Goal: Task Accomplishment & Management: Complete application form

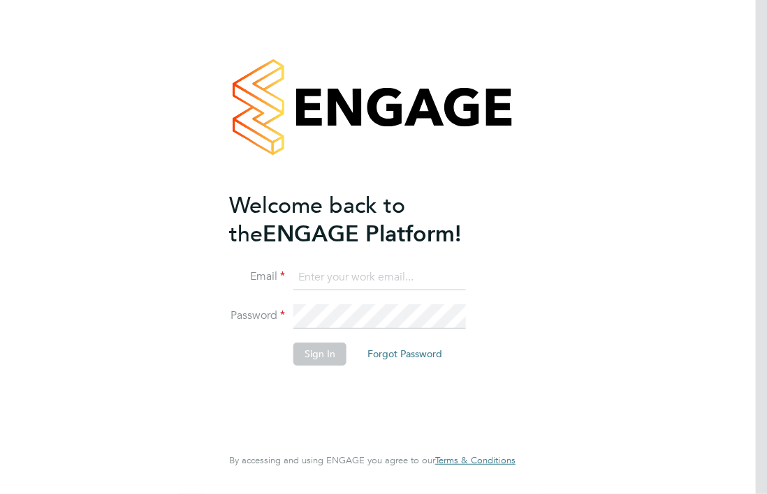
type input "[PERSON_NAME][EMAIL_ADDRESS][PERSON_NAME][DOMAIN_NAME]"
click at [332, 358] on button "Sign In" at bounding box center [319, 354] width 53 height 22
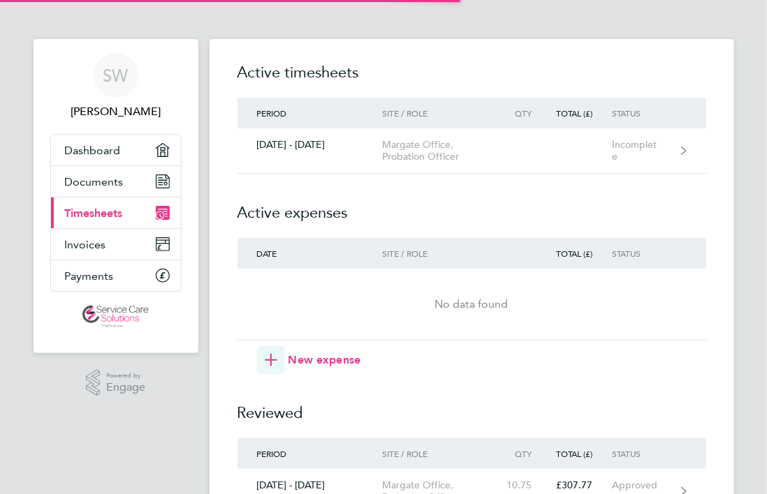
click at [402, 212] on h2 "Active expenses" at bounding box center [471, 206] width 469 height 64
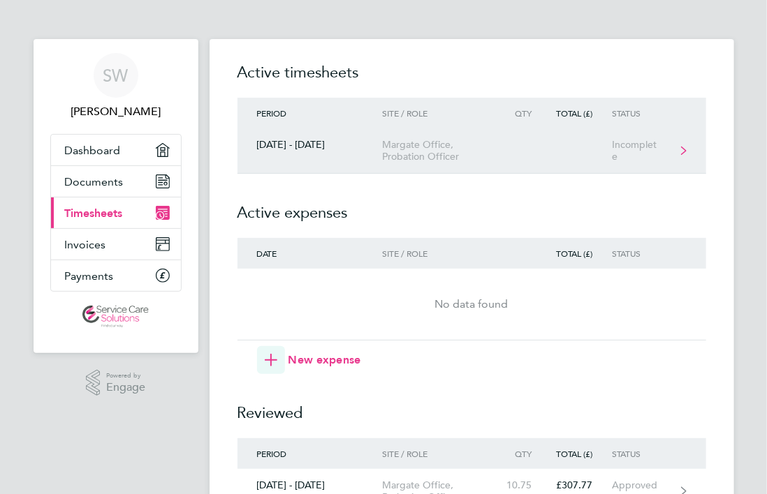
click at [559, 169] on link "29 Sept - 05 Oct 2025 Margate Office, Probation Officer Incomplete" at bounding box center [471, 150] width 469 height 45
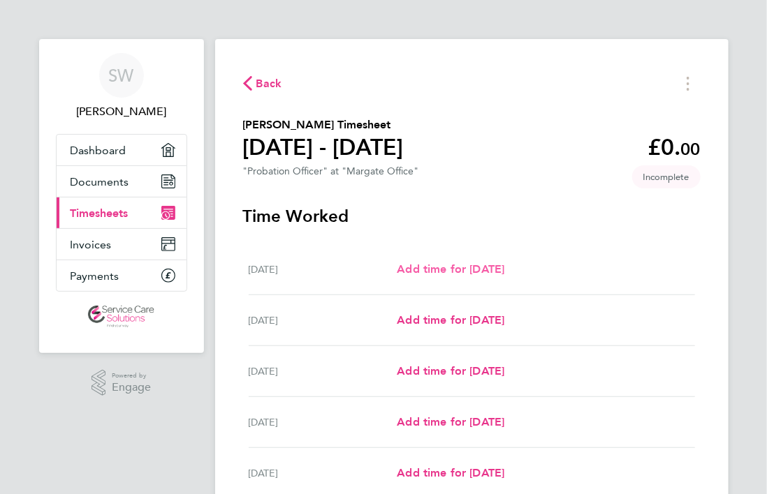
click at [504, 271] on span "Add time for Mon 29 Sep" at bounding box center [451, 269] width 108 height 13
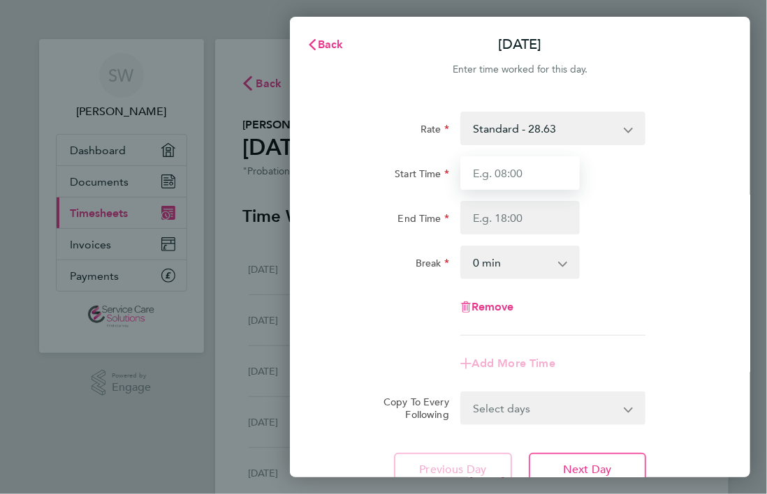
click at [517, 168] on input "Start Time" at bounding box center [520, 173] width 120 height 34
type input "09:00"
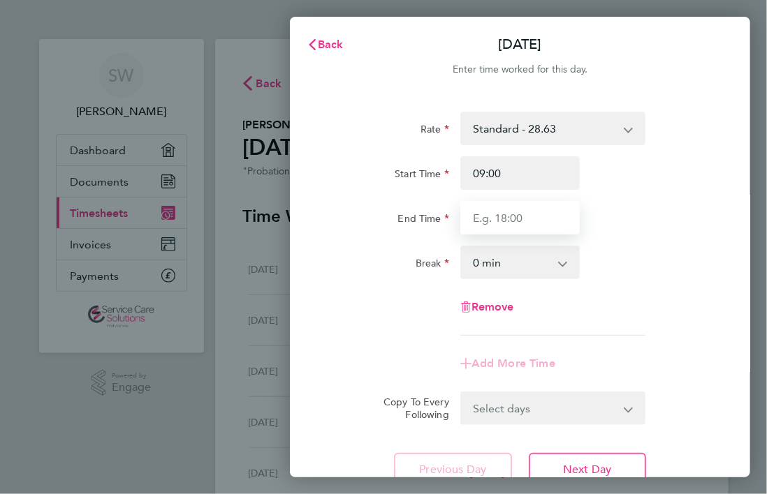
click at [506, 216] on input "End Time" at bounding box center [520, 218] width 120 height 34
type input "20:10"
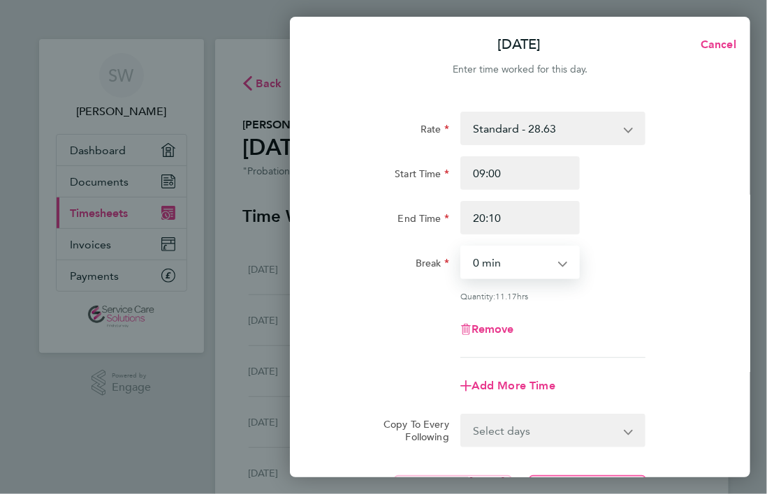
click at [503, 260] on select "0 min 15 min 30 min 45 min 60 min 75 min 90 min" at bounding box center [512, 262] width 101 height 31
select select "30"
click at [462, 247] on select "0 min 15 min 30 min 45 min 60 min 75 min 90 min" at bounding box center [512, 262] width 101 height 31
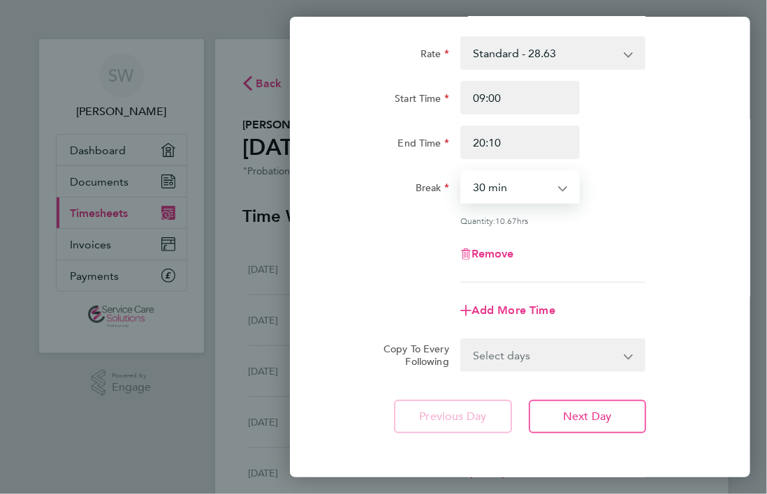
scroll to position [135, 0]
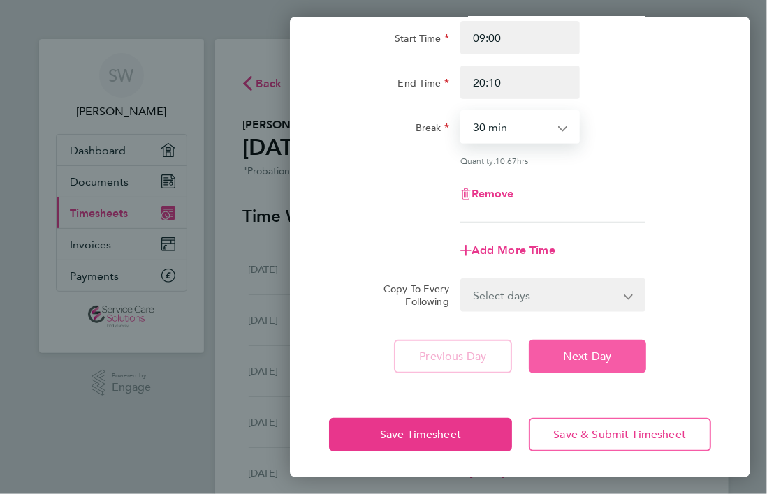
click at [603, 366] on button "Next Day" at bounding box center [587, 357] width 117 height 34
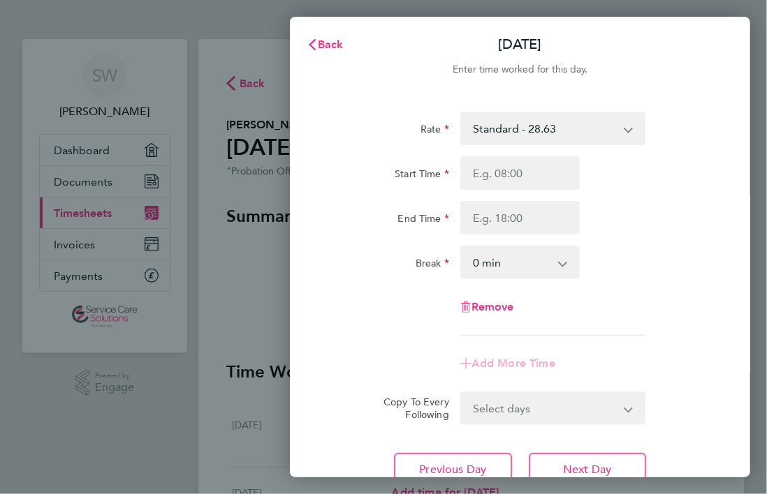
scroll to position [115, 0]
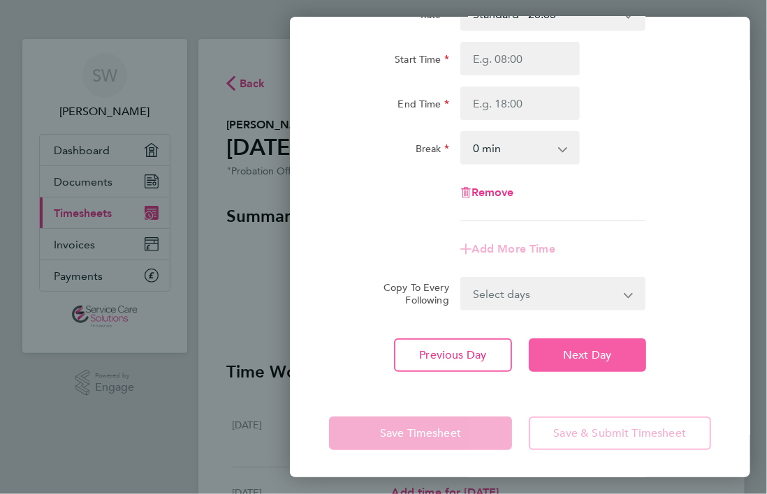
click at [591, 349] on span "Next Day" at bounding box center [587, 355] width 48 height 14
click at [609, 360] on span "Next Day" at bounding box center [587, 355] width 48 height 14
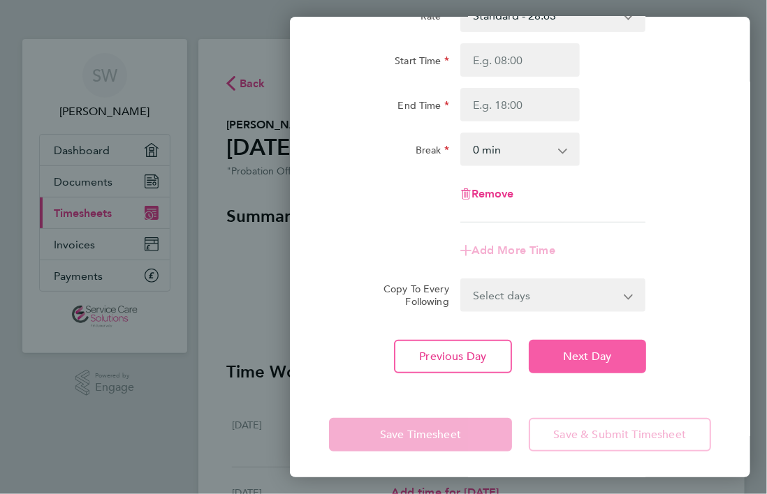
scroll to position [115, 0]
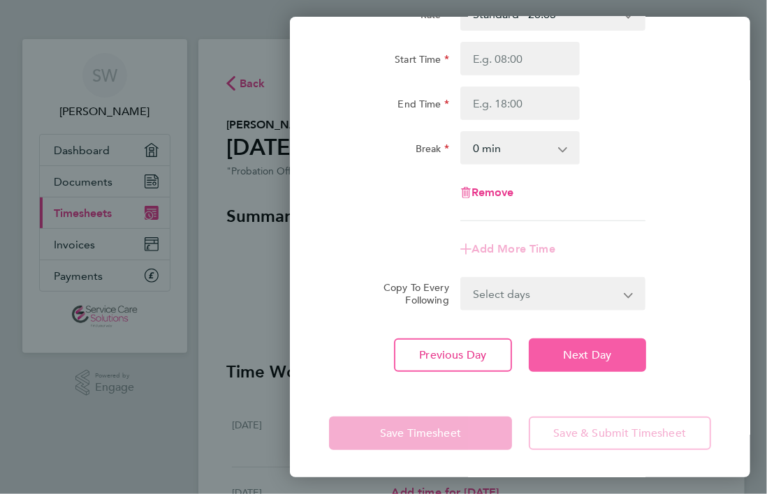
click at [603, 349] on span "Next Day" at bounding box center [587, 355] width 48 height 14
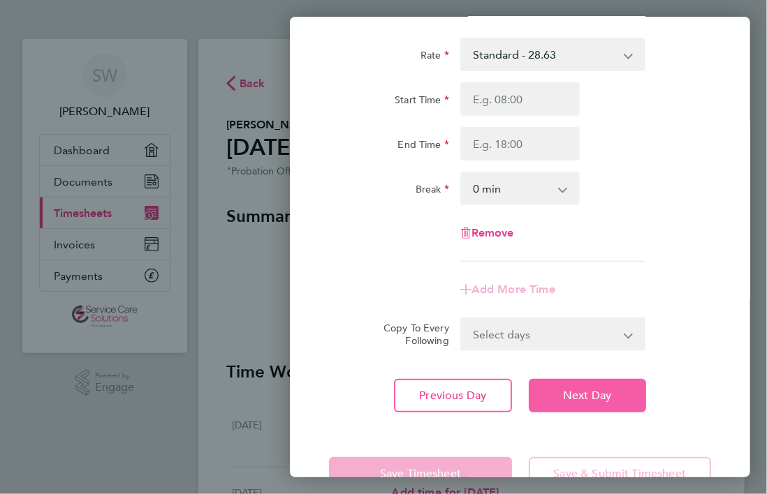
scroll to position [115, 0]
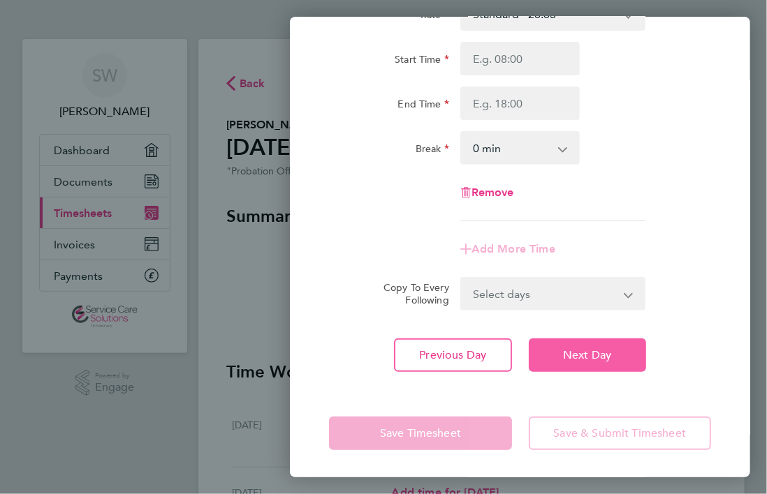
click at [564, 350] on span "Next Day" at bounding box center [587, 355] width 48 height 14
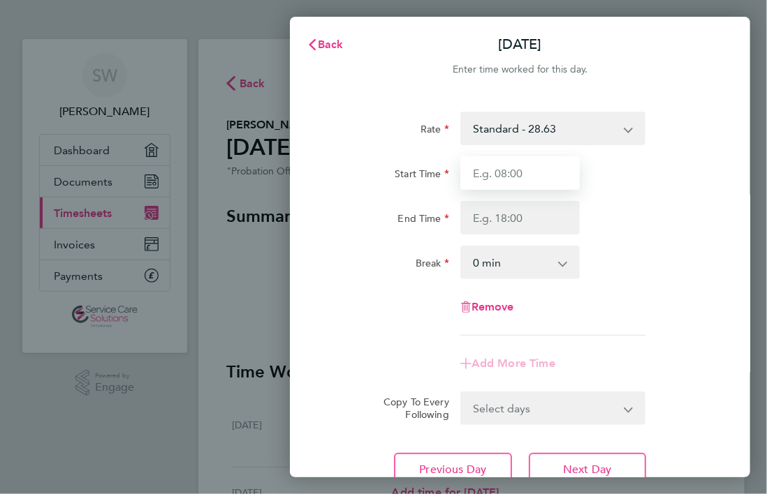
click at [531, 170] on input "Start Time" at bounding box center [520, 173] width 120 height 34
type input "09:00"
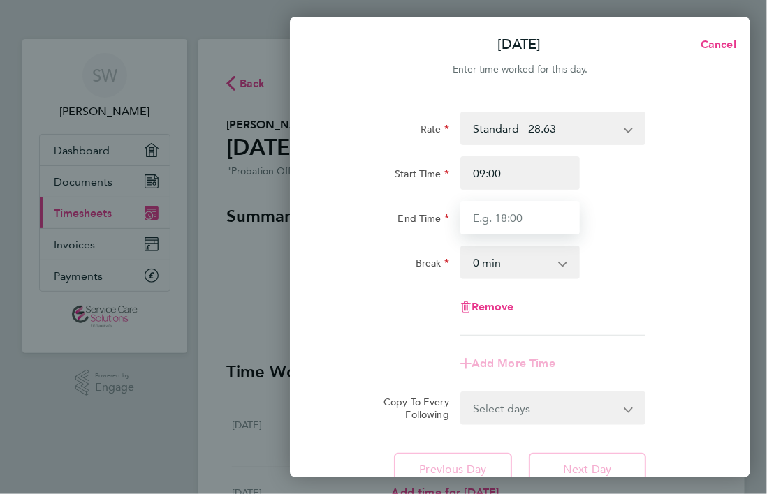
click at [497, 226] on input "End Time" at bounding box center [520, 218] width 120 height 34
type input "17:15"
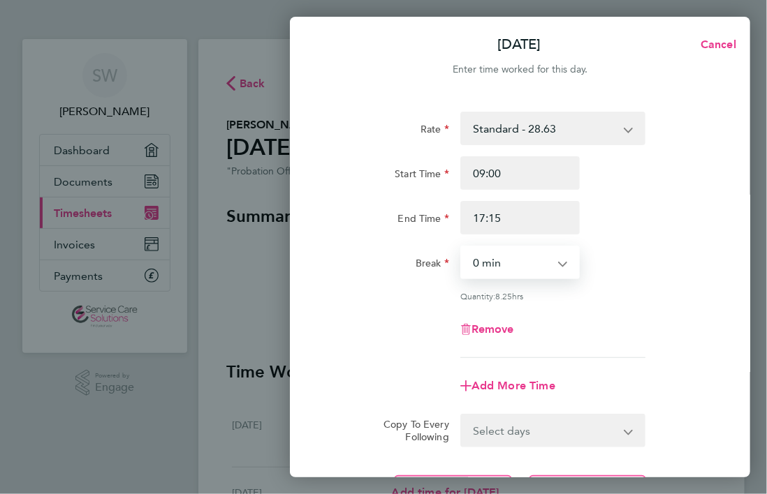
click at [510, 265] on select "0 min 15 min 30 min 45 min 60 min 75 min 90 min" at bounding box center [512, 262] width 101 height 31
select select "30"
click at [462, 247] on select "0 min 15 min 30 min 45 min 60 min 75 min 90 min" at bounding box center [512, 262] width 101 height 31
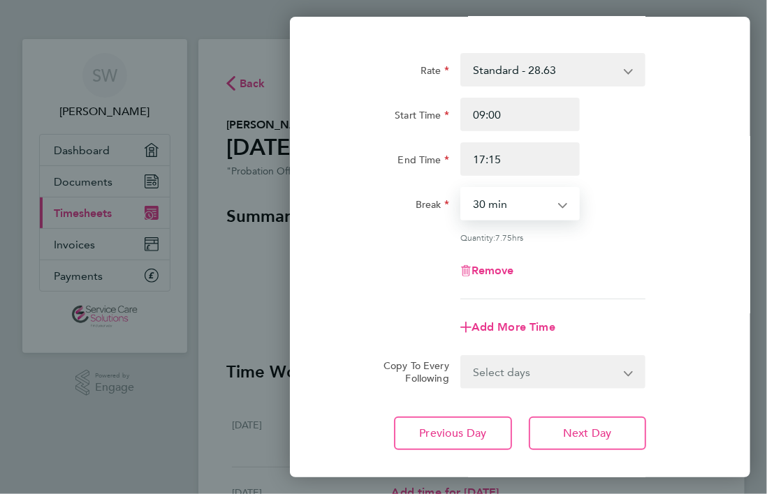
scroll to position [135, 0]
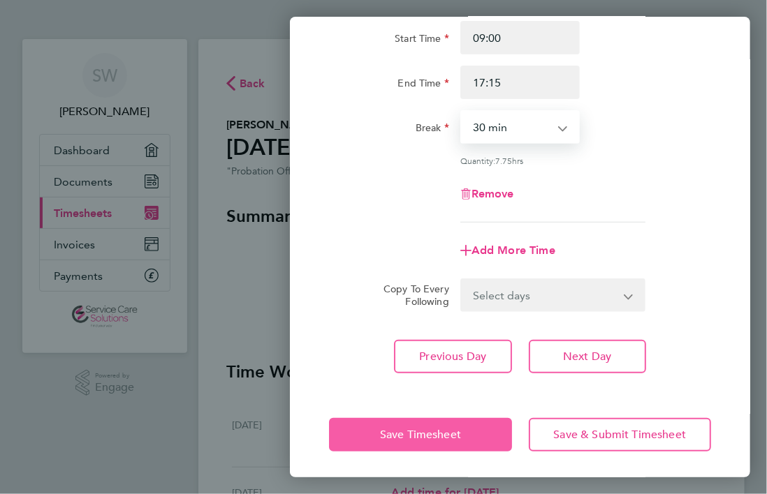
click at [455, 428] on span "Save Timesheet" at bounding box center [420, 435] width 81 height 14
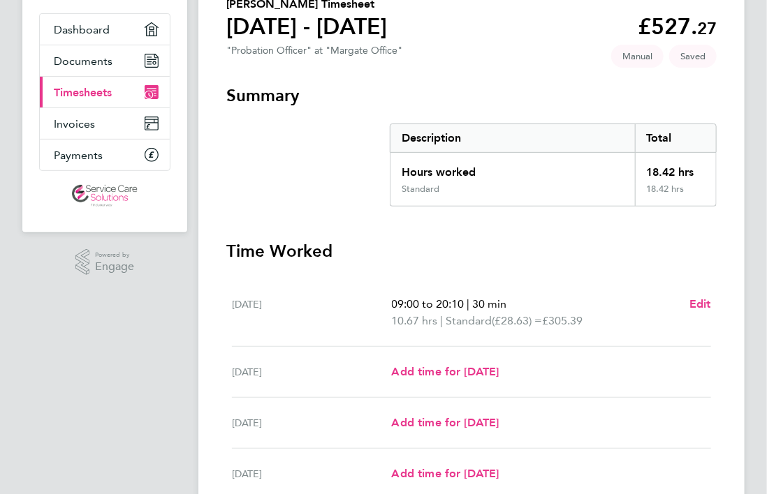
scroll to position [140, 0]
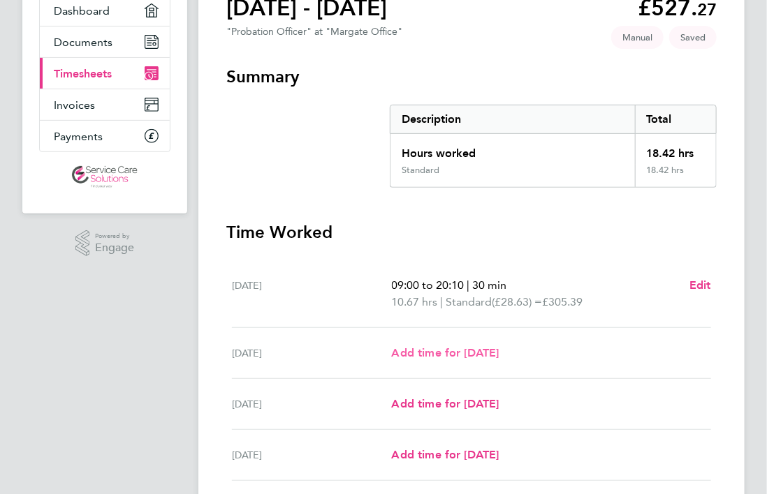
click at [499, 352] on span "Add time for Tue 30 Sep" at bounding box center [446, 352] width 108 height 13
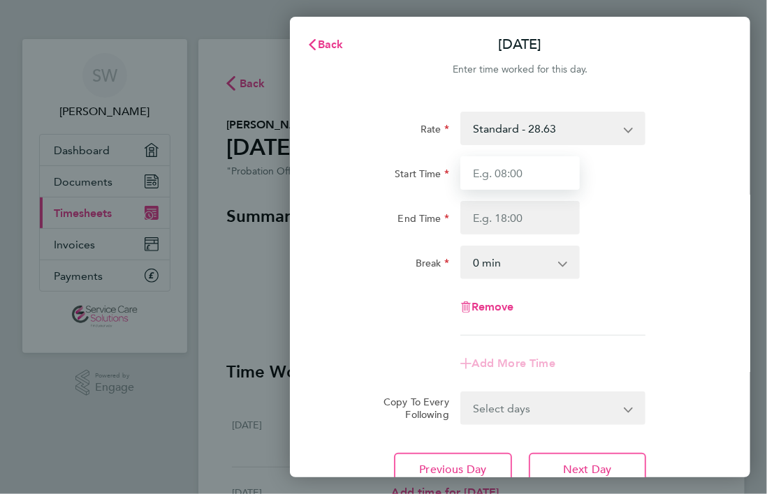
click at [516, 182] on input "Start Time" at bounding box center [520, 173] width 120 height 34
type input "09:00"
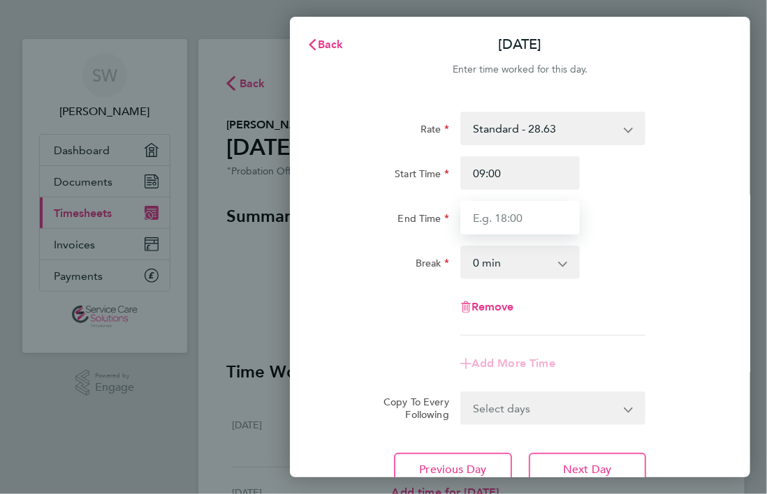
type input "17:15"
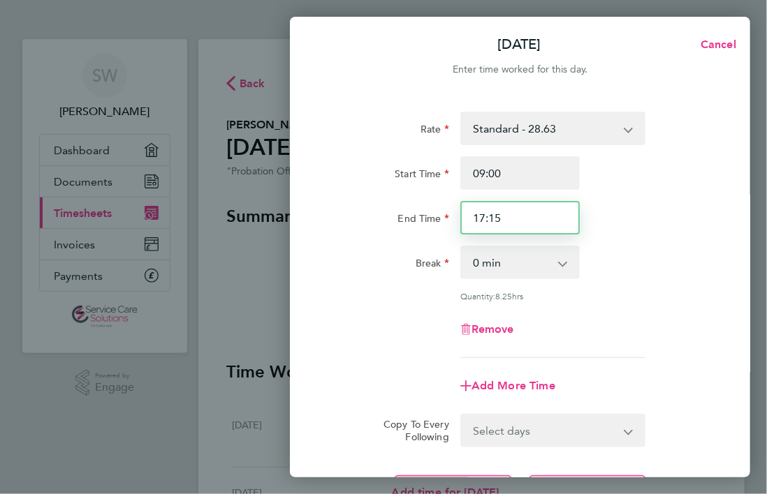
drag, startPoint x: 540, startPoint y: 223, endPoint x: 464, endPoint y: 221, distance: 76.2
click at [464, 221] on input "17:15" at bounding box center [520, 218] width 120 height 34
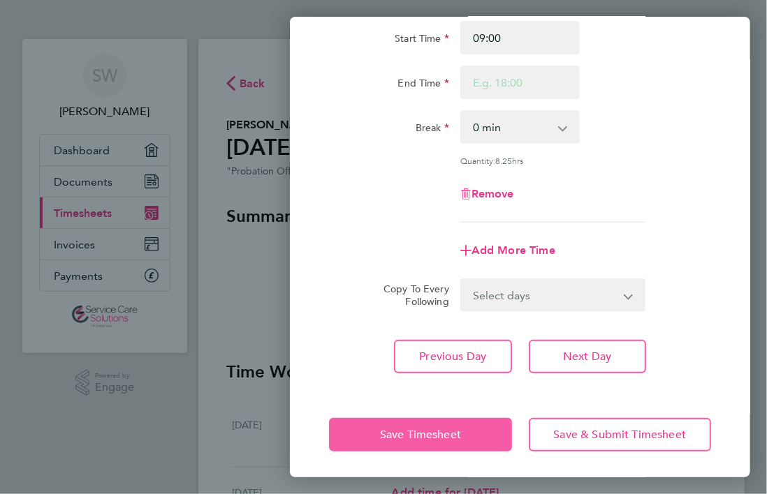
scroll to position [128, 0]
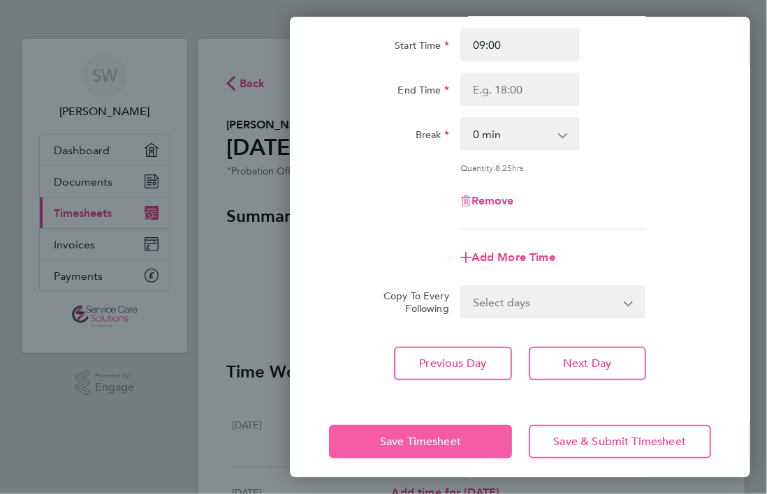
click at [447, 438] on app-form-button "Save Timesheet" at bounding box center [424, 442] width 191 height 34
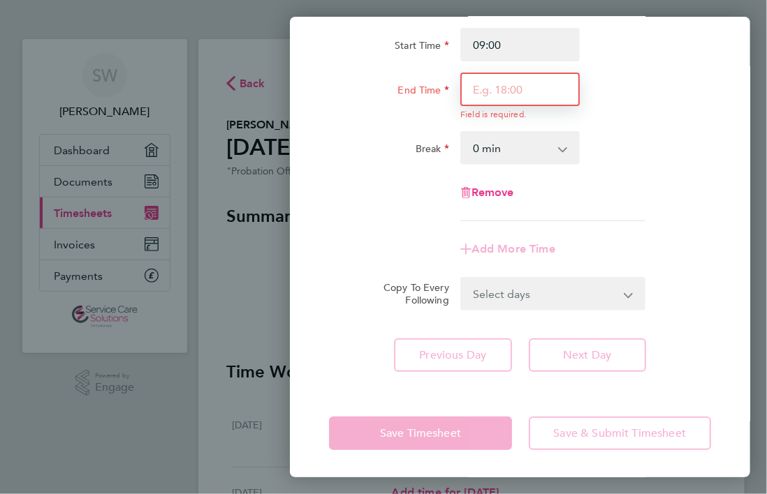
click at [526, 83] on input "End Time" at bounding box center [520, 90] width 120 height 34
type input "18:30"
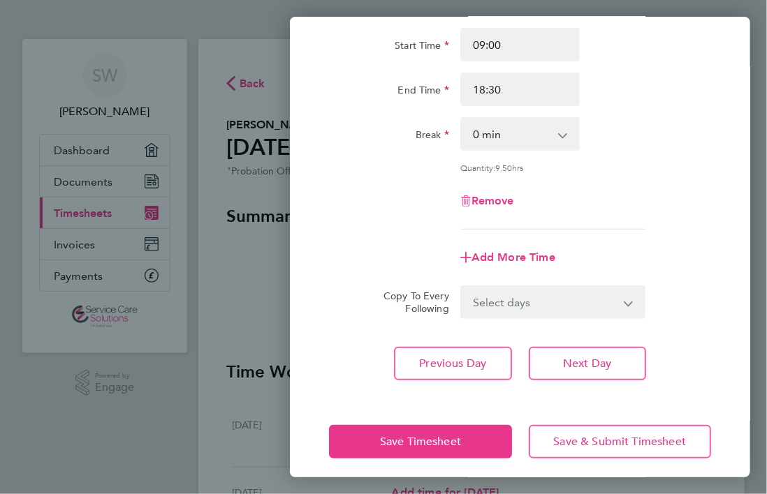
click at [665, 324] on div "Rate Standard - 28.63 Start Time 09:00 End Time 18:30 Break 0 min 15 min 30 min…" at bounding box center [520, 181] width 460 height 431
click at [515, 136] on select "0 min 15 min 30 min 45 min 60 min 75 min 90 min" at bounding box center [512, 134] width 101 height 31
select select "30"
click at [462, 119] on select "0 min 15 min 30 min 45 min 60 min 75 min 90 min" at bounding box center [512, 134] width 101 height 31
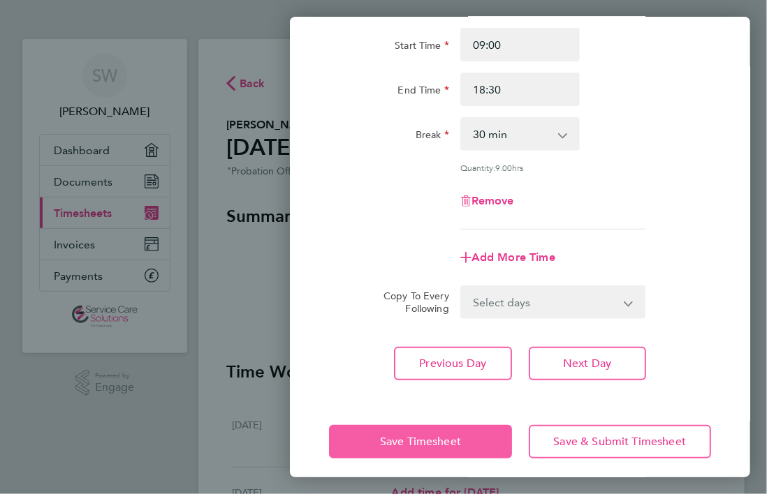
click at [413, 448] on button "Save Timesheet" at bounding box center [420, 442] width 182 height 34
